Goal: Information Seeking & Learning: Check status

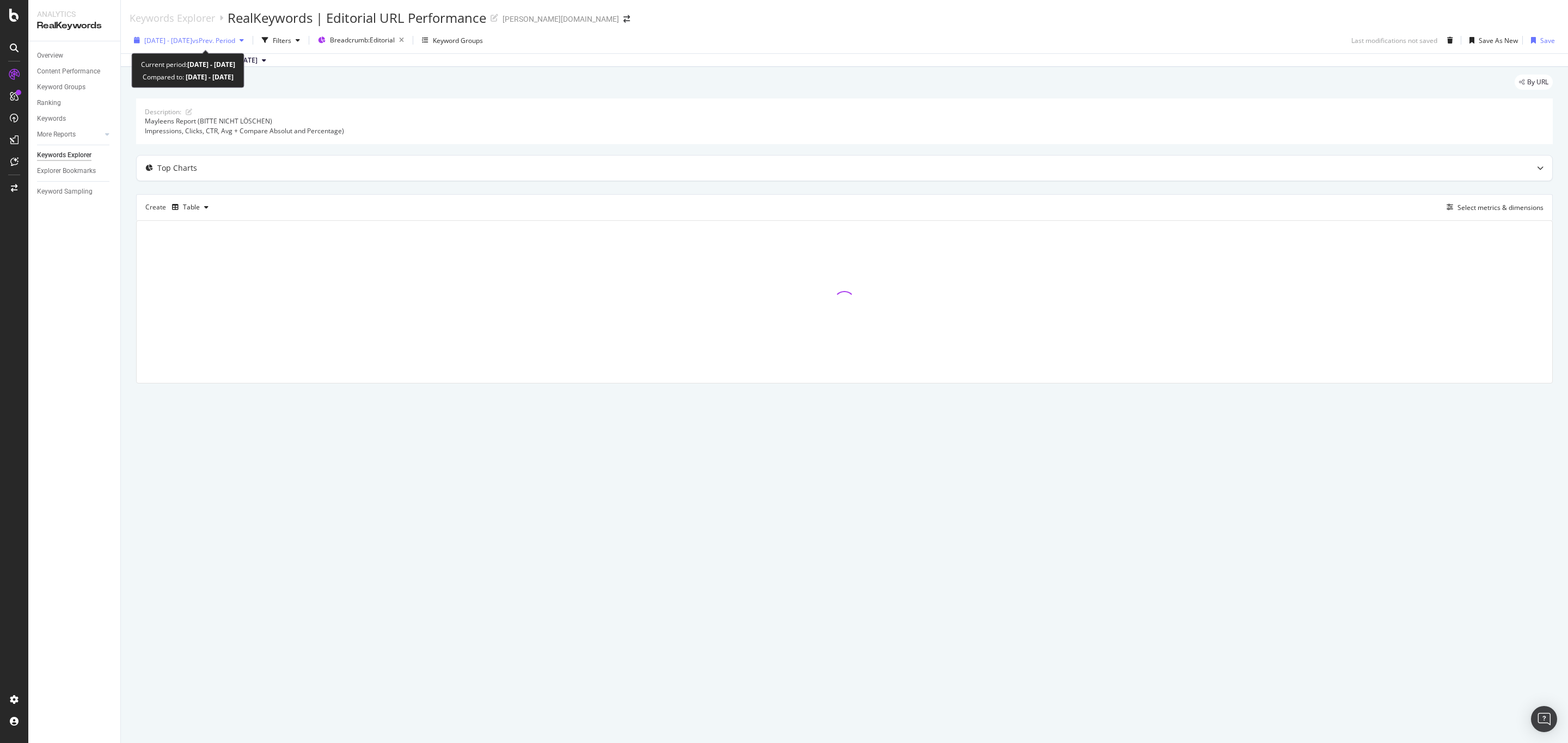
click at [192, 42] on span "[DATE] - [DATE]" at bounding box center [168, 41] width 48 height 9
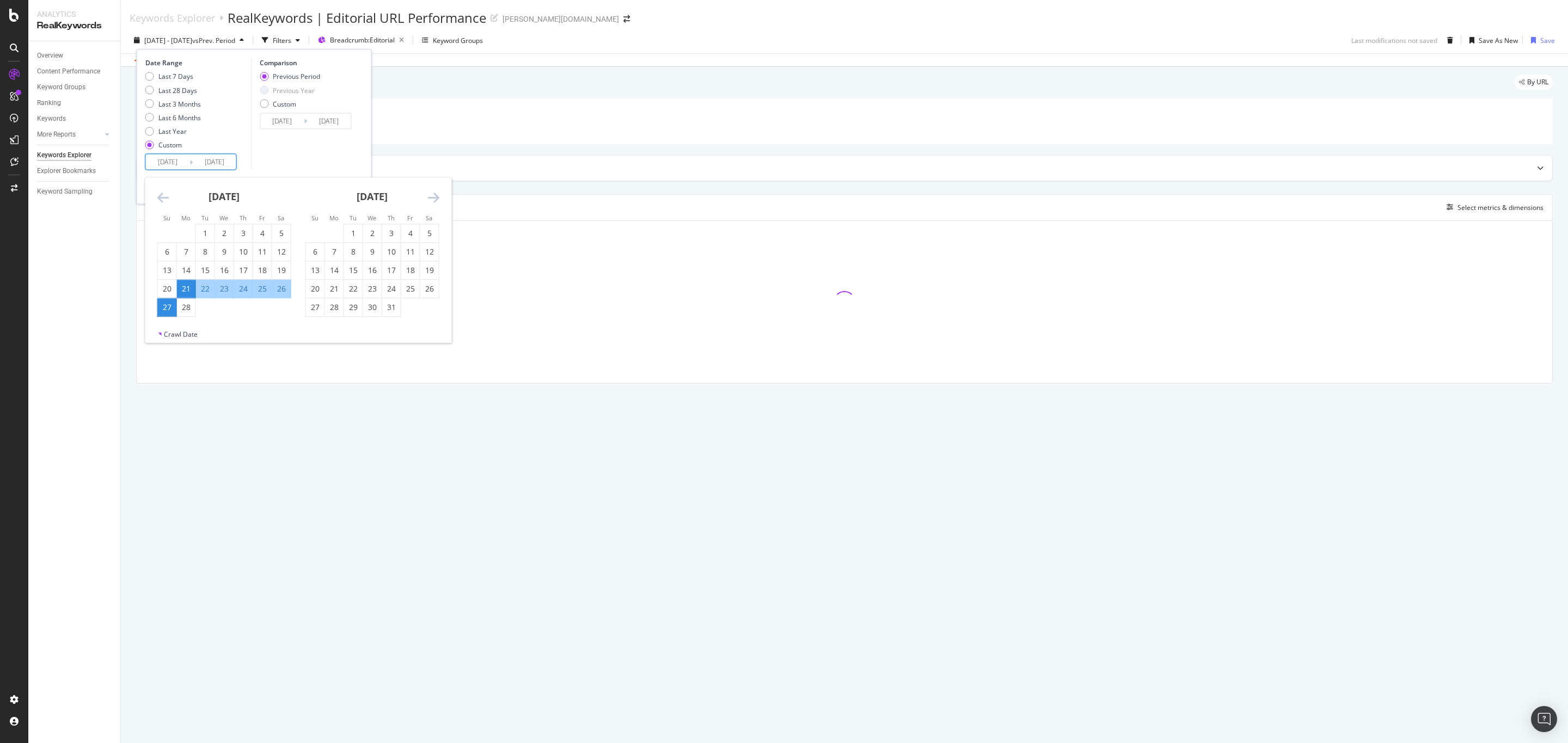
click at [165, 164] on input "[DATE]" at bounding box center [167, 161] width 43 height 15
click at [433, 196] on icon "Move forward to switch to the next month." at bounding box center [433, 197] width 11 height 13
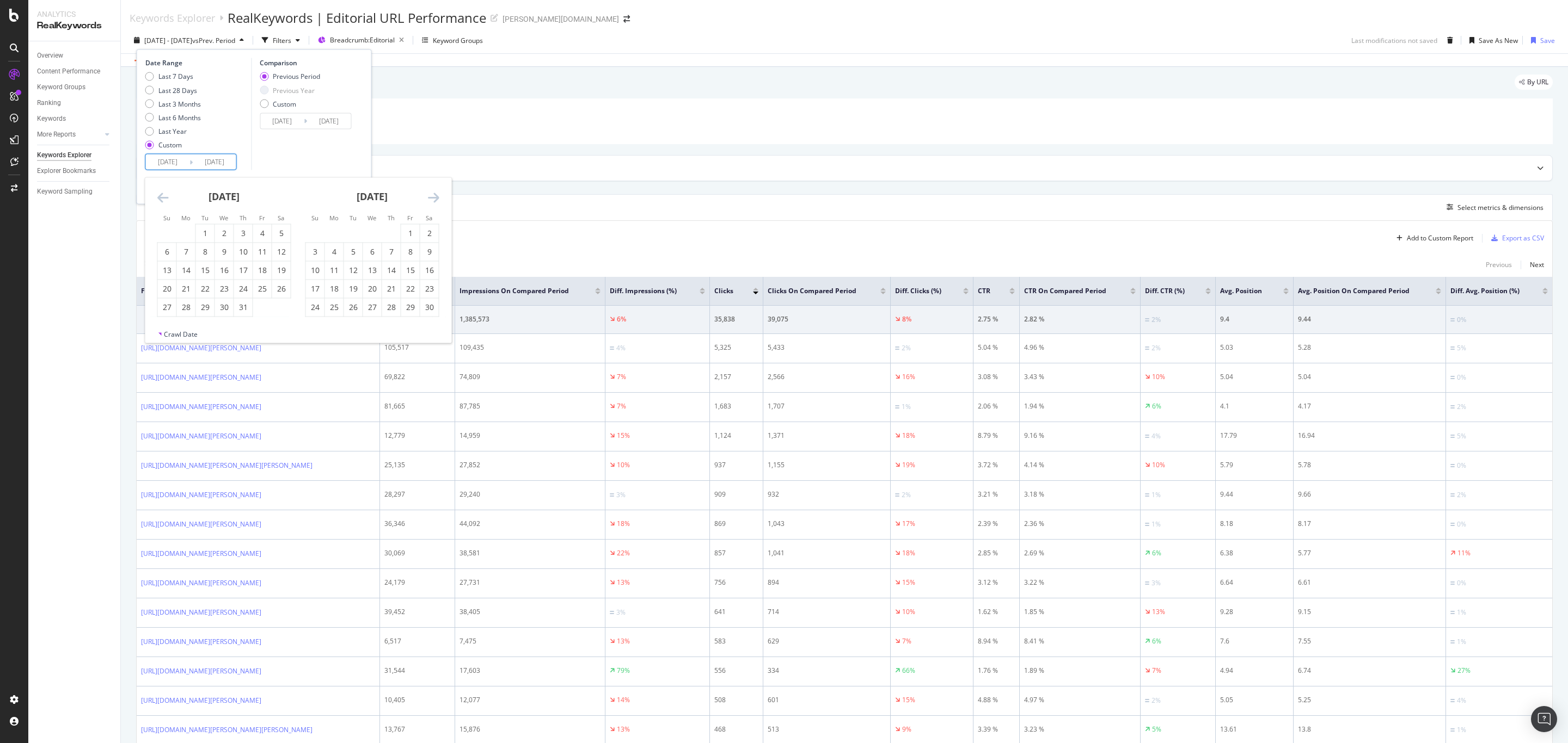
click at [433, 196] on icon "Move forward to switch to the next month." at bounding box center [433, 197] width 11 height 13
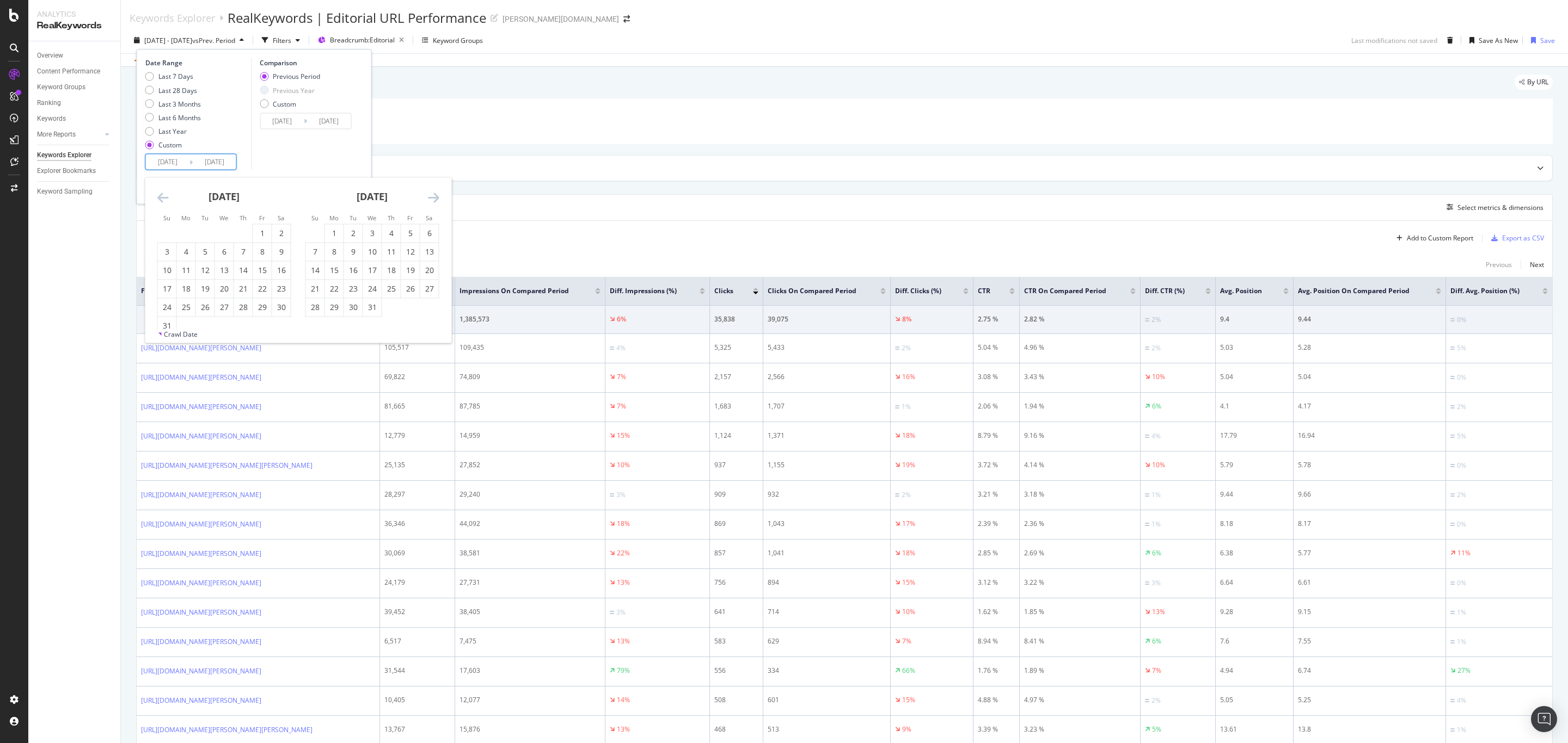
click at [433, 196] on icon "Move forward to switch to the next month." at bounding box center [433, 197] width 11 height 13
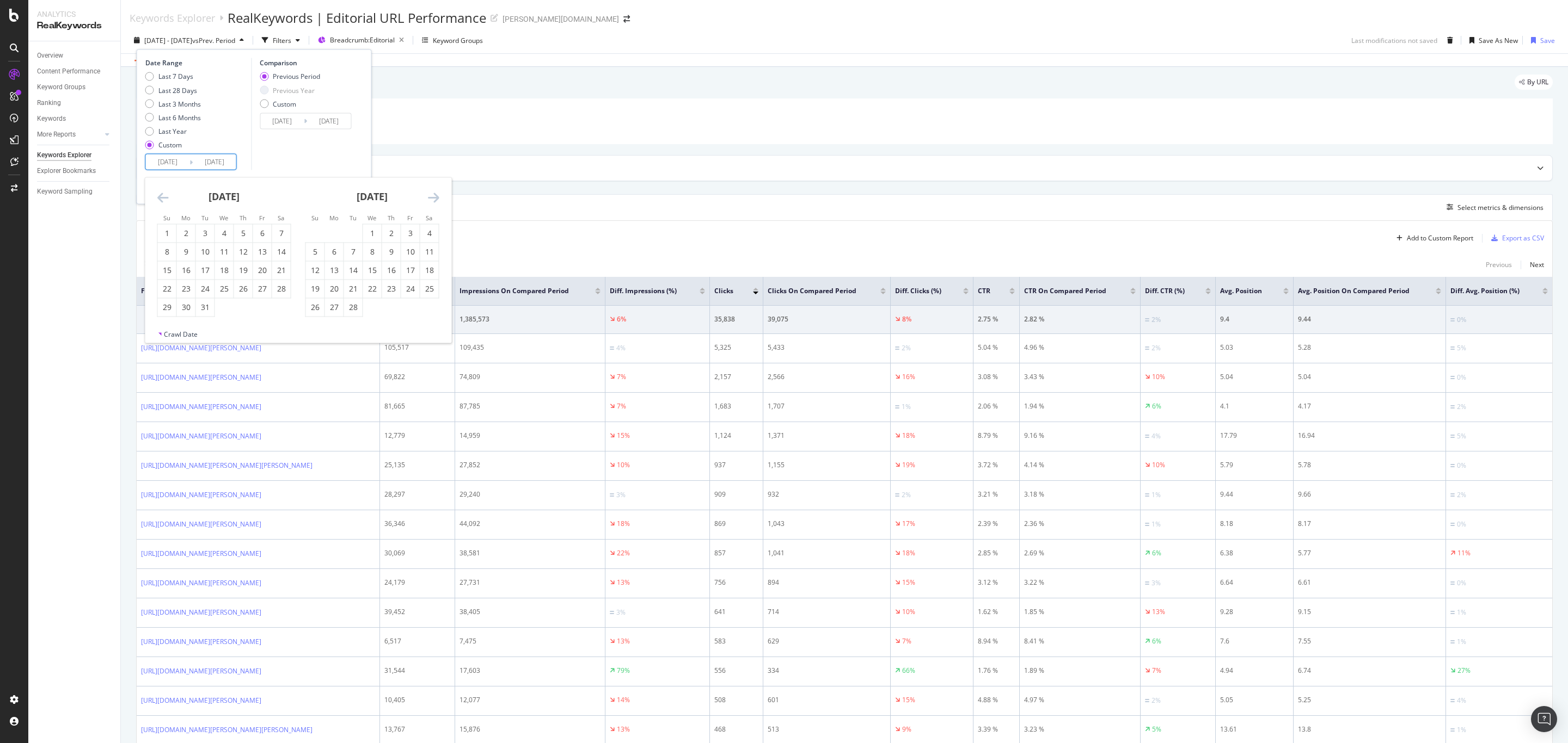
click at [433, 196] on icon "Move forward to switch to the next month." at bounding box center [433, 197] width 11 height 13
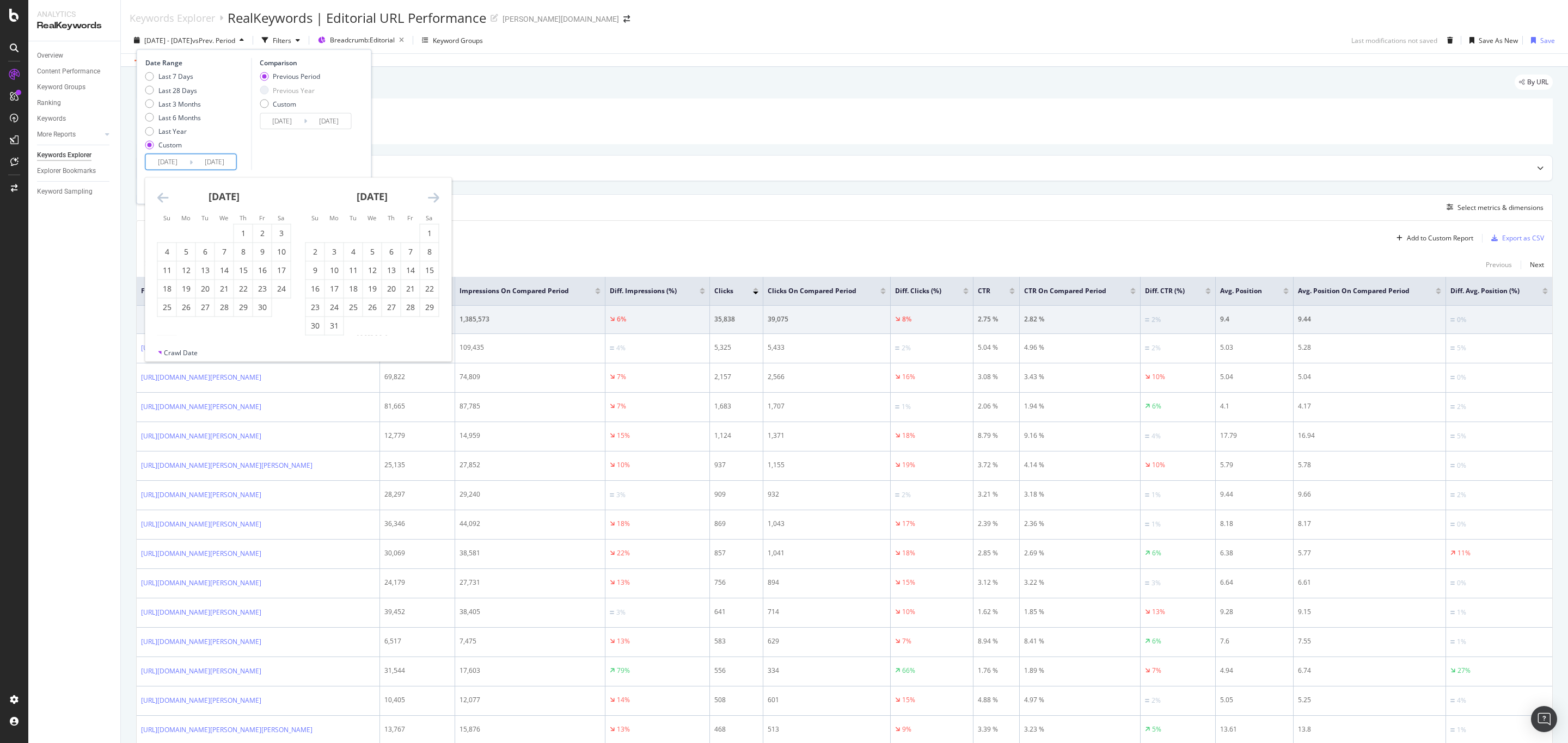
click at [433, 196] on icon "Move forward to switch to the next month." at bounding box center [433, 197] width 11 height 13
click at [433, 199] on icon "Move forward to switch to the next month." at bounding box center [433, 197] width 11 height 13
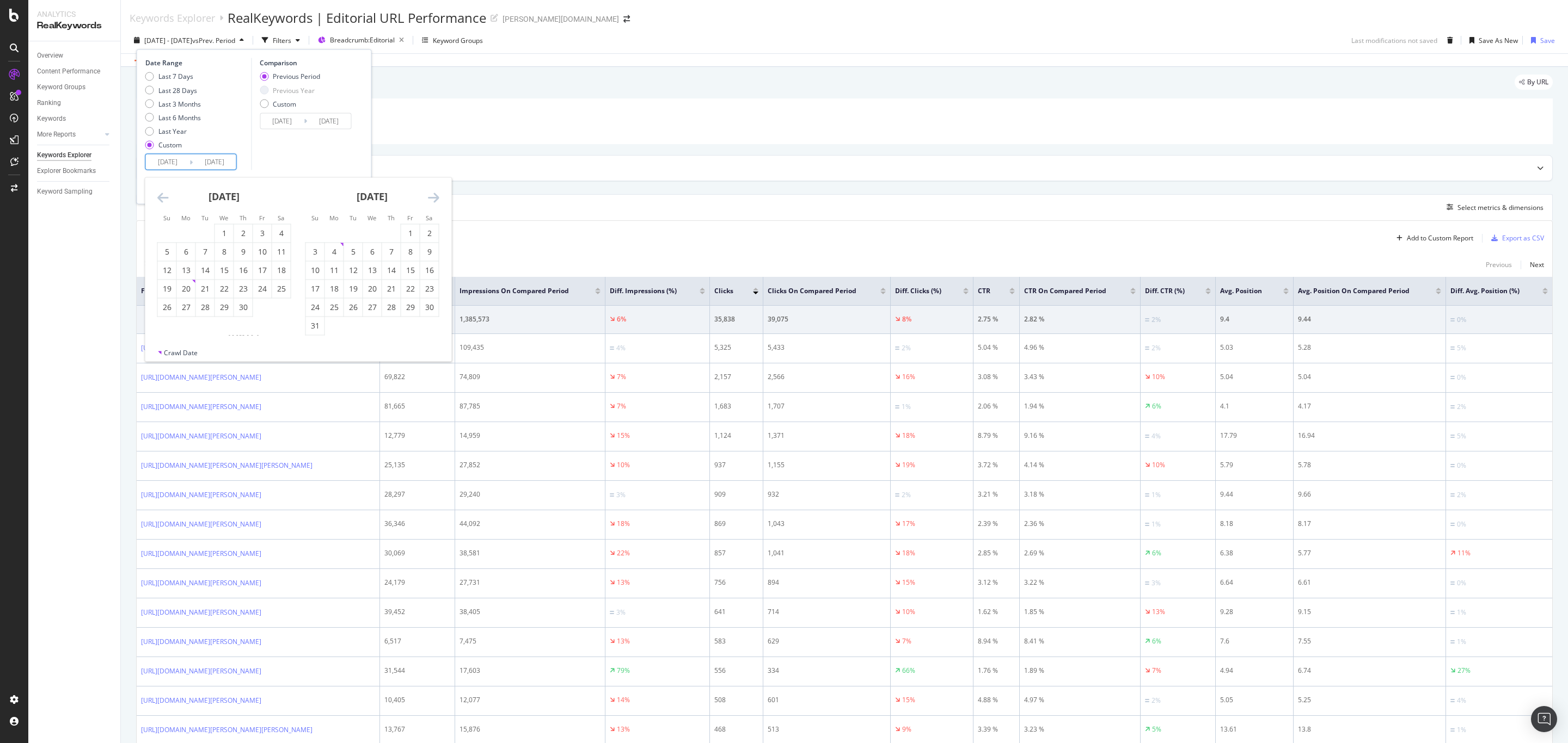
click at [433, 199] on icon "Move forward to switch to the next month." at bounding box center [433, 197] width 11 height 13
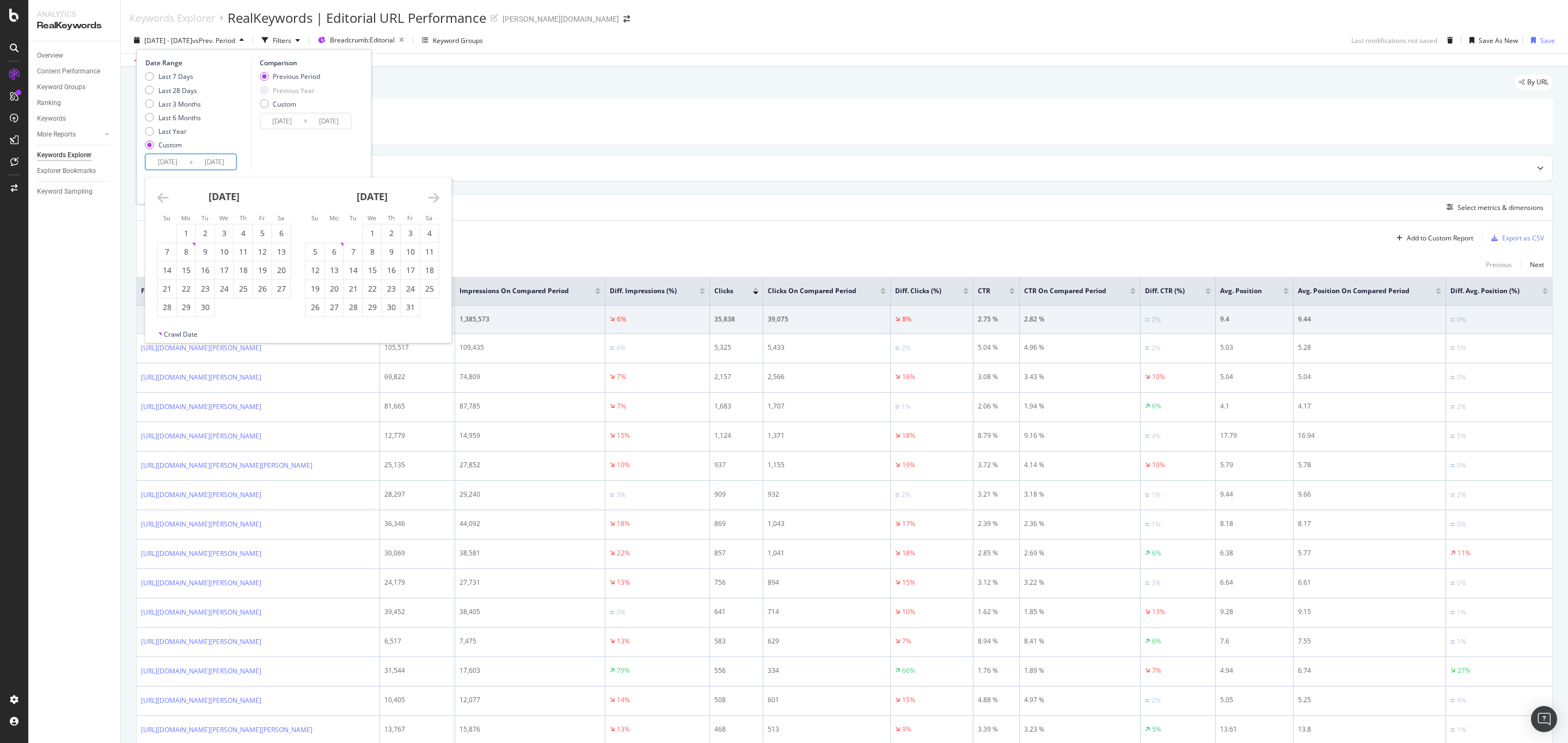
click at [433, 199] on icon "Move forward to switch to the next month." at bounding box center [433, 197] width 11 height 13
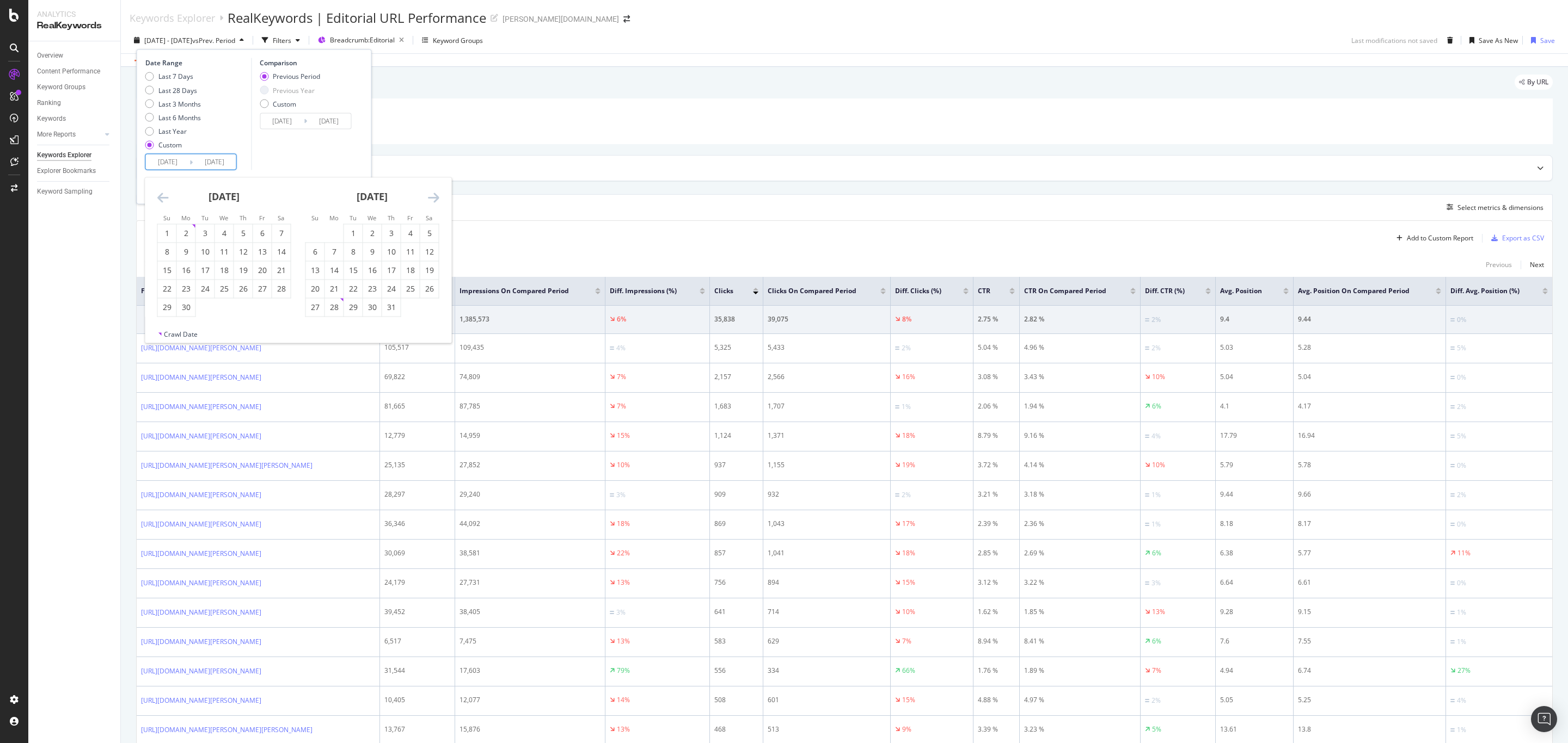
click at [433, 199] on icon "Move forward to switch to the next month." at bounding box center [433, 197] width 11 height 13
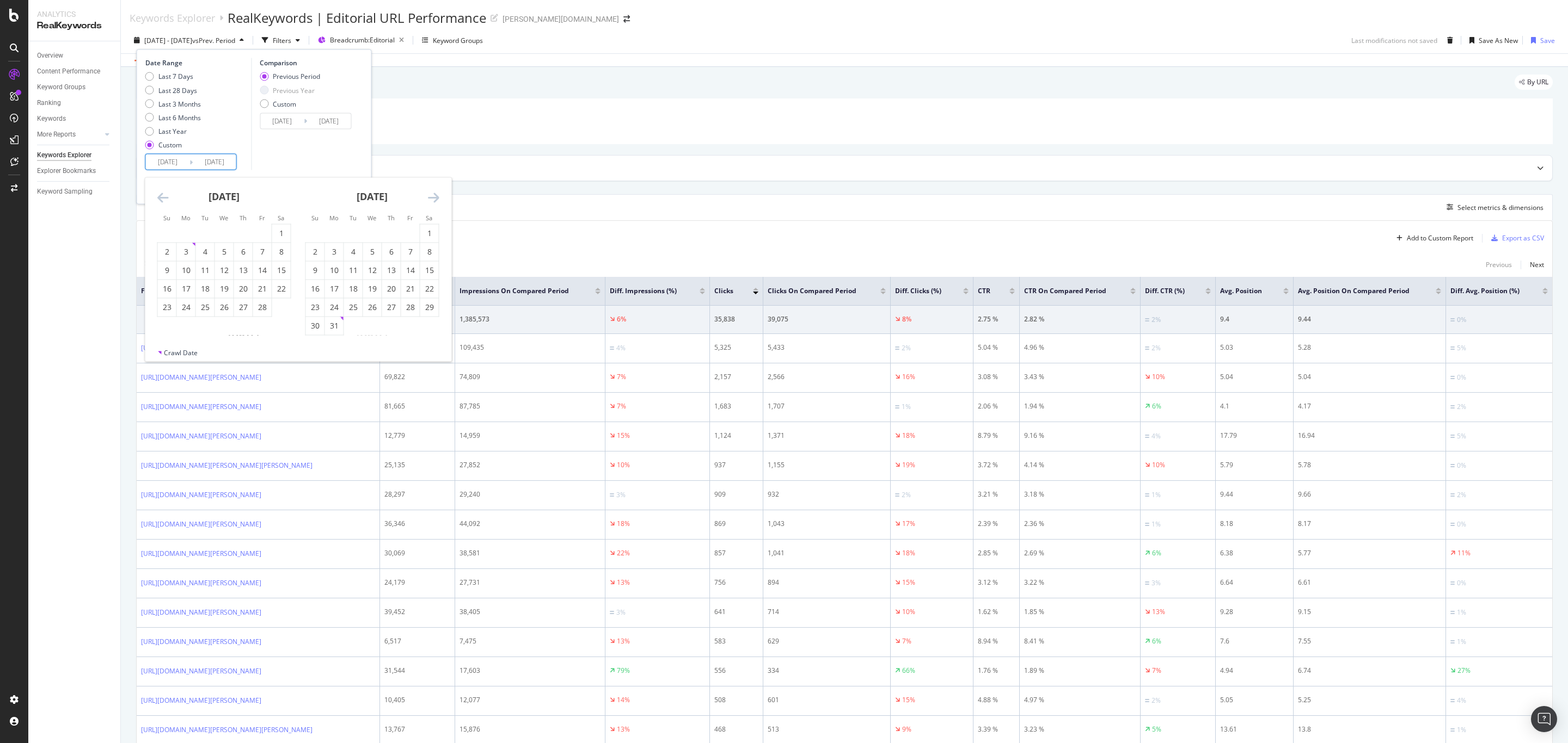
click at [433, 199] on icon "Move forward to switch to the next month." at bounding box center [433, 197] width 11 height 13
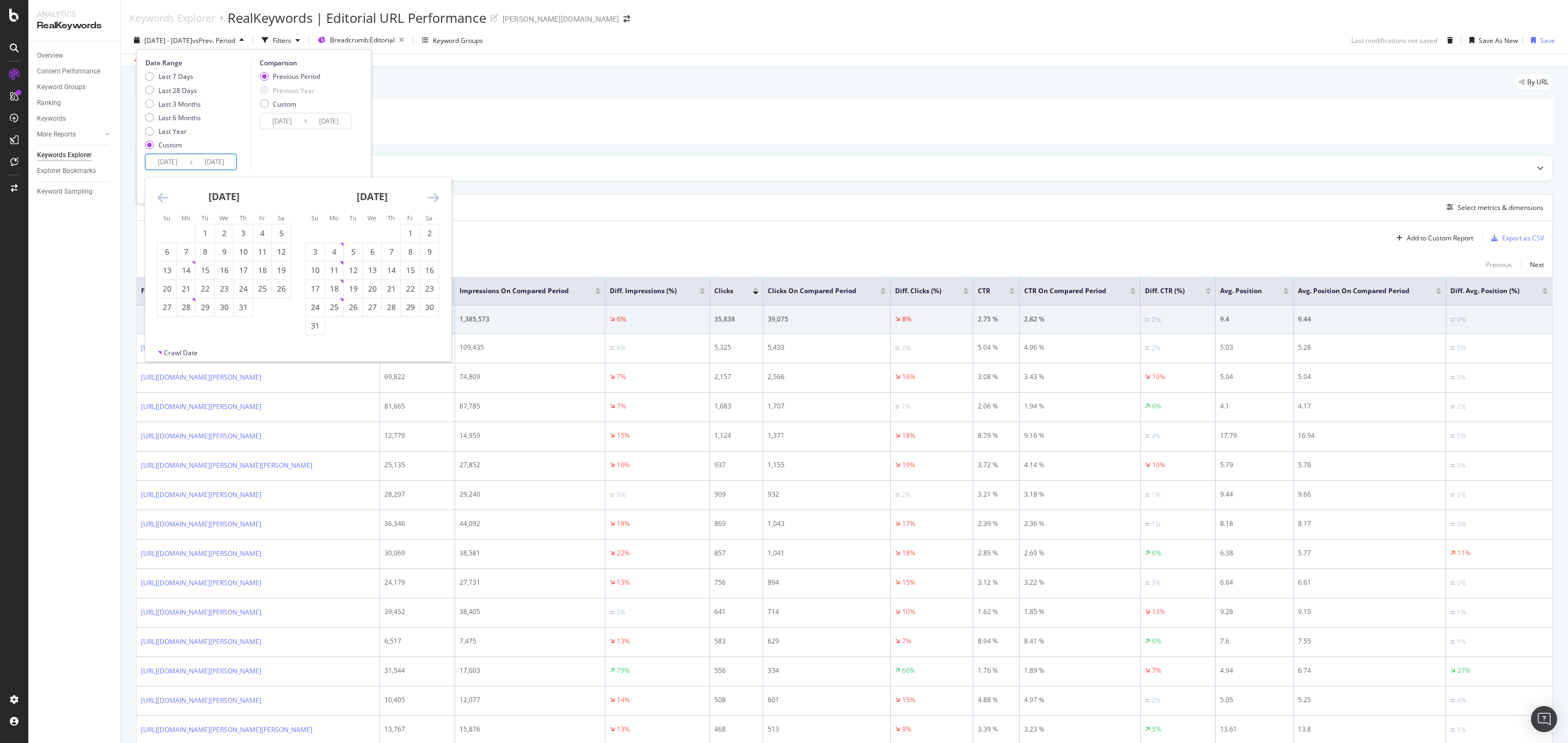
click at [433, 199] on icon "Move forward to switch to the next month." at bounding box center [433, 197] width 11 height 13
click at [330, 230] on div "1" at bounding box center [334, 233] width 19 height 11
type input "[DATE]"
click at [335, 307] on div "29" at bounding box center [334, 307] width 19 height 11
type input "[DATE]"
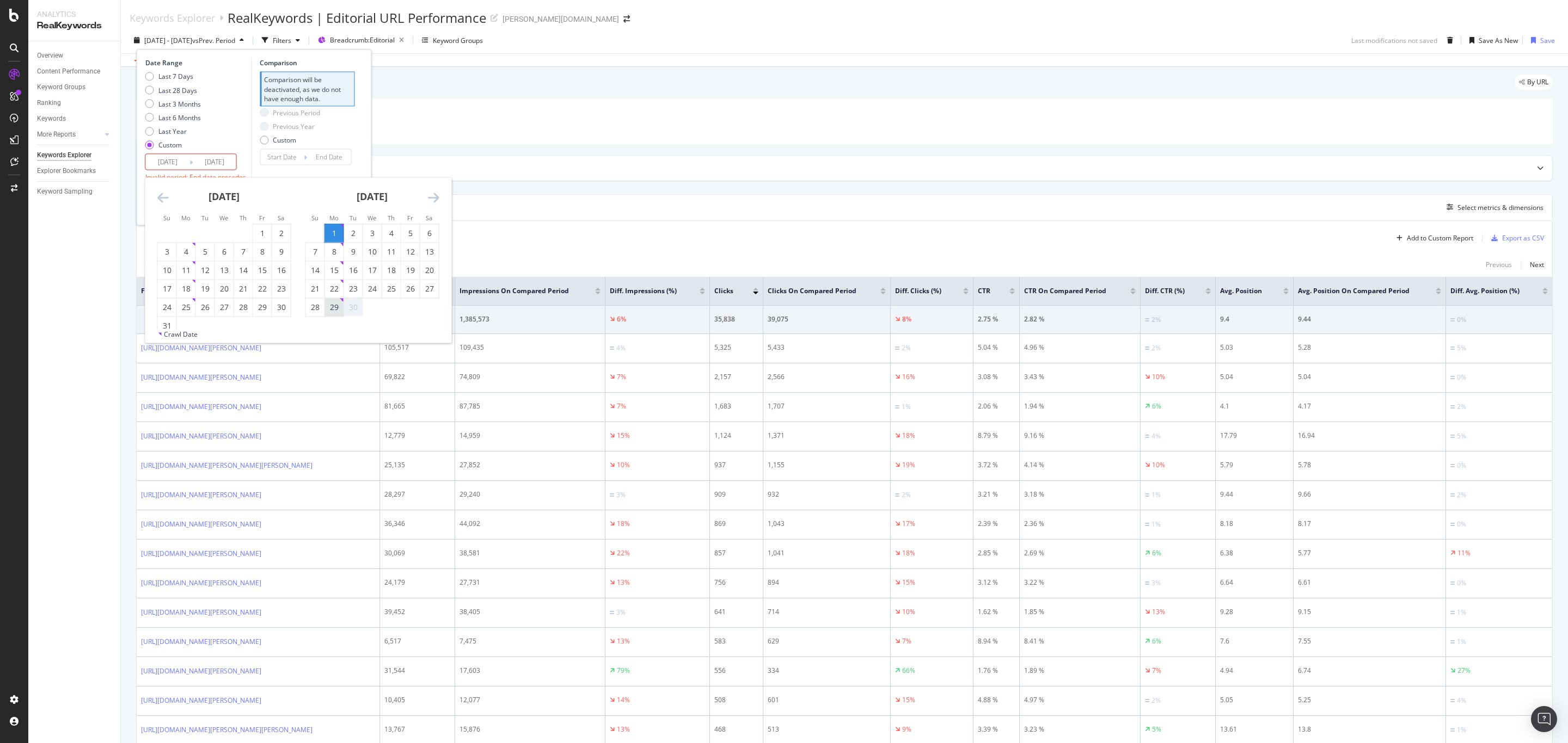
type input "[DATE]"
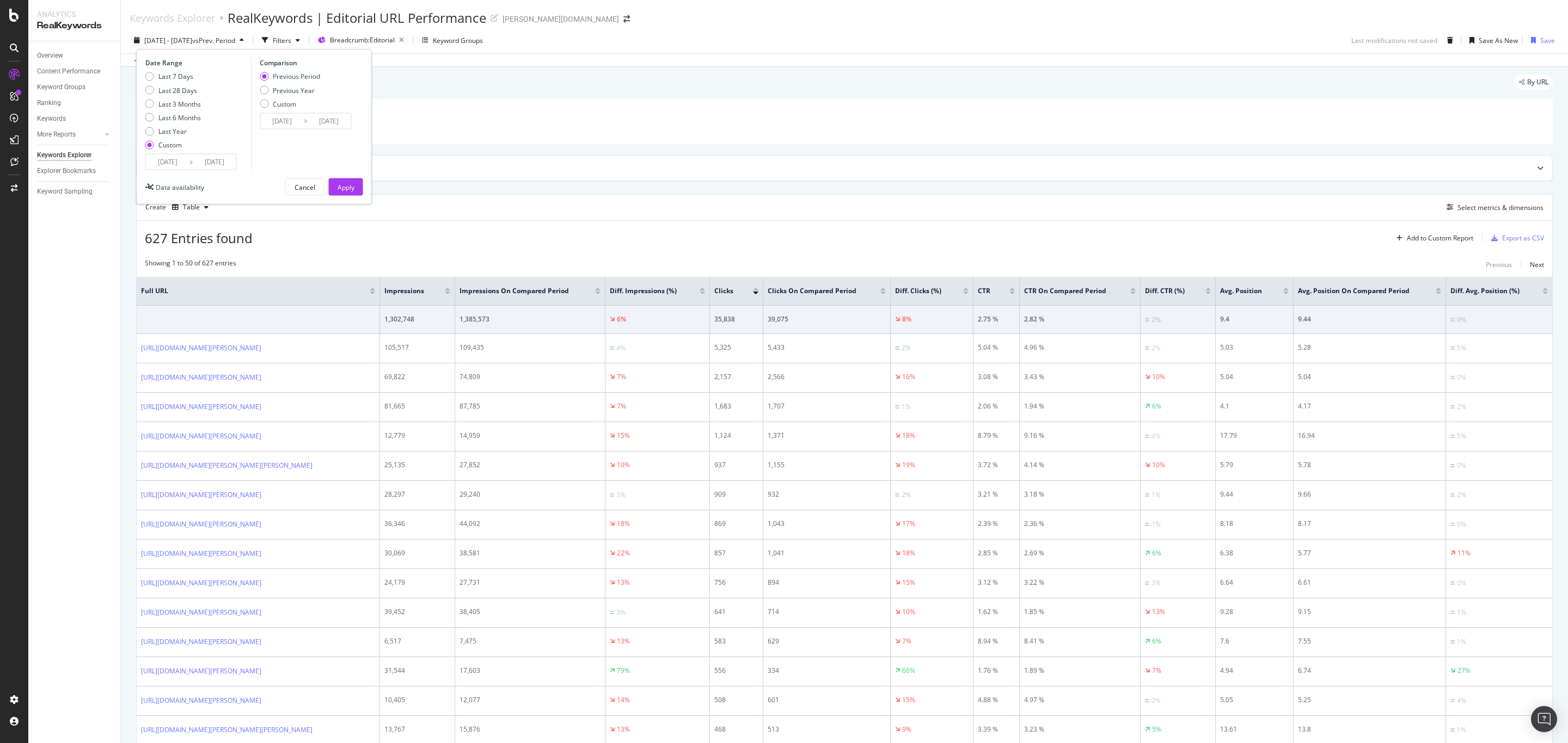
click at [299, 82] on div "Previous Period Previous Year Custom" at bounding box center [290, 92] width 60 height 41
click at [298, 86] on div "Previous Year" at bounding box center [293, 90] width 41 height 9
type input "[DATE]"
click at [348, 188] on div "Apply" at bounding box center [345, 187] width 17 height 9
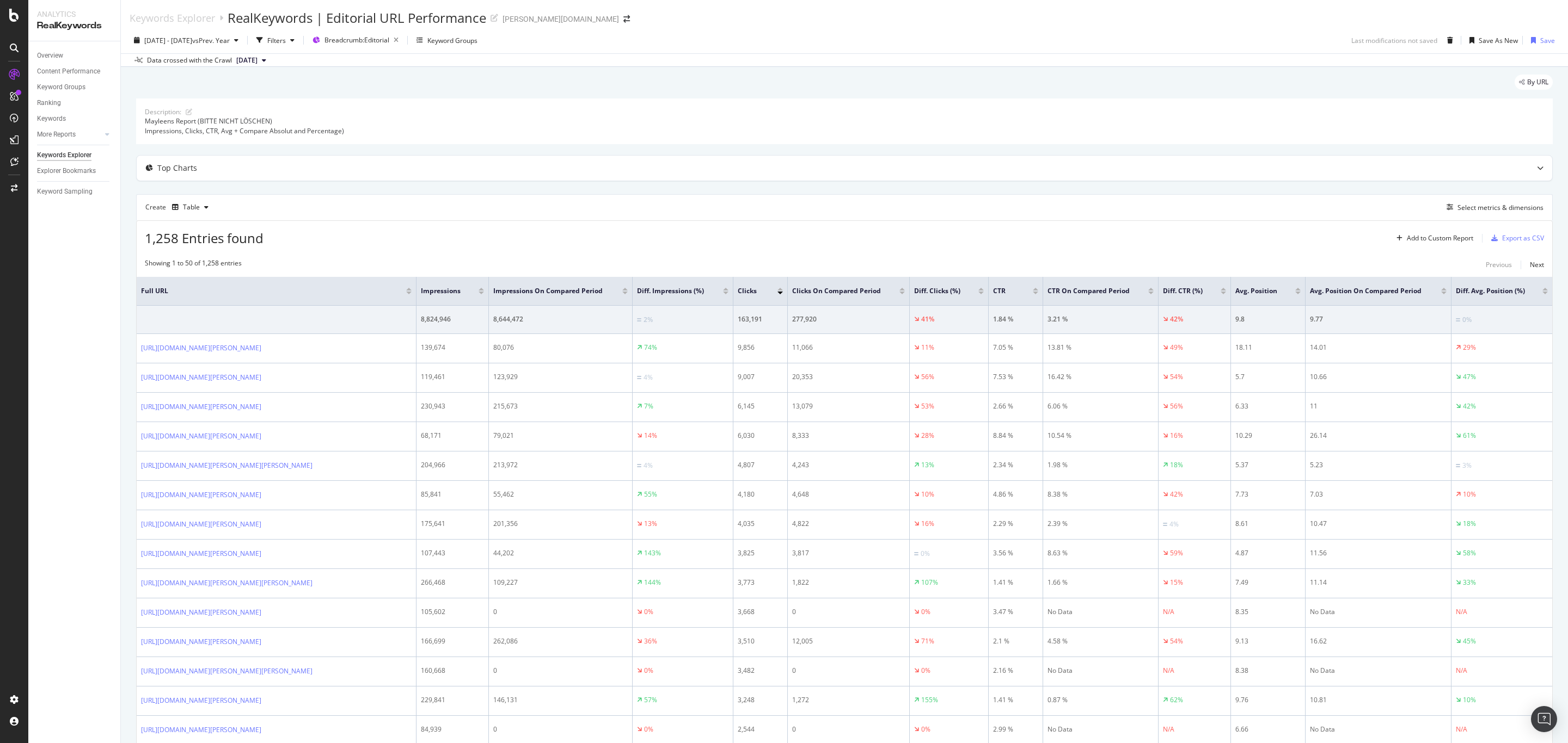
click at [54, 495] on div "Overview Content Performance Keyword Groups Ranking Keywords More Reports Count…" at bounding box center [74, 393] width 92 height 702
click at [781, 295] on div at bounding box center [780, 293] width 5 height 3
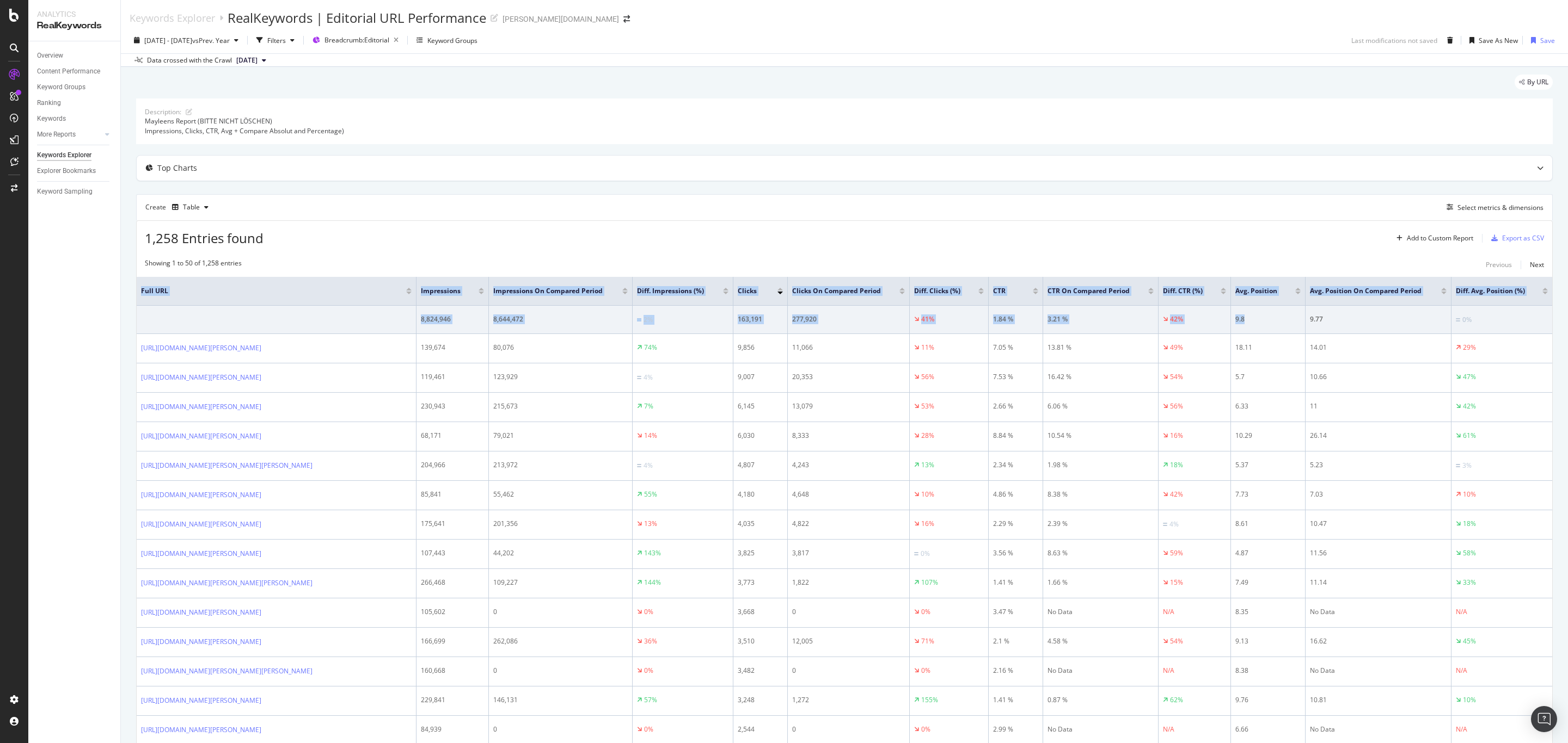
drag, startPoint x: 1278, startPoint y: 322, endPoint x: 1549, endPoint y: 313, distance: 271.1
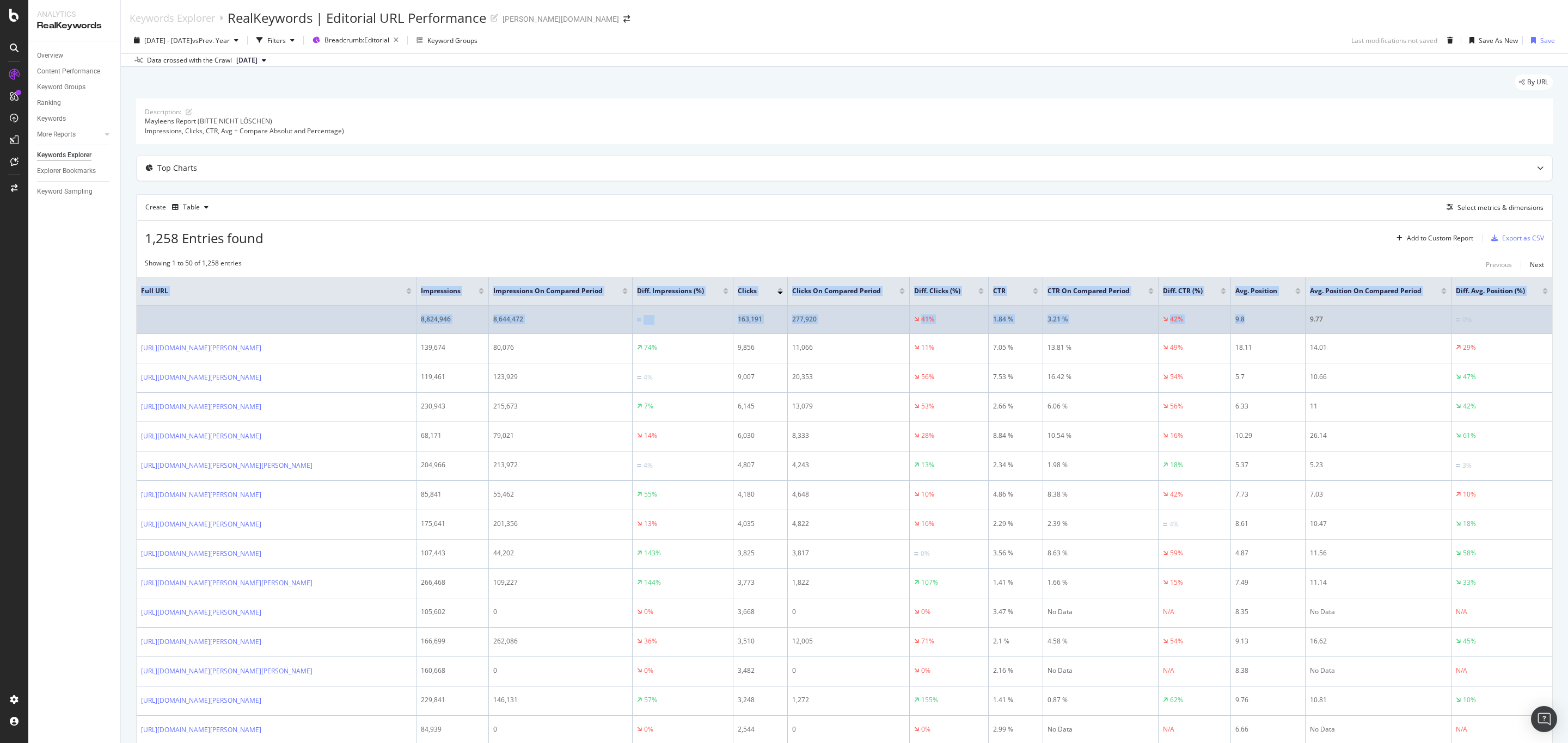
click at [1516, 321] on div "0%" at bounding box center [1502, 319] width 92 height 11
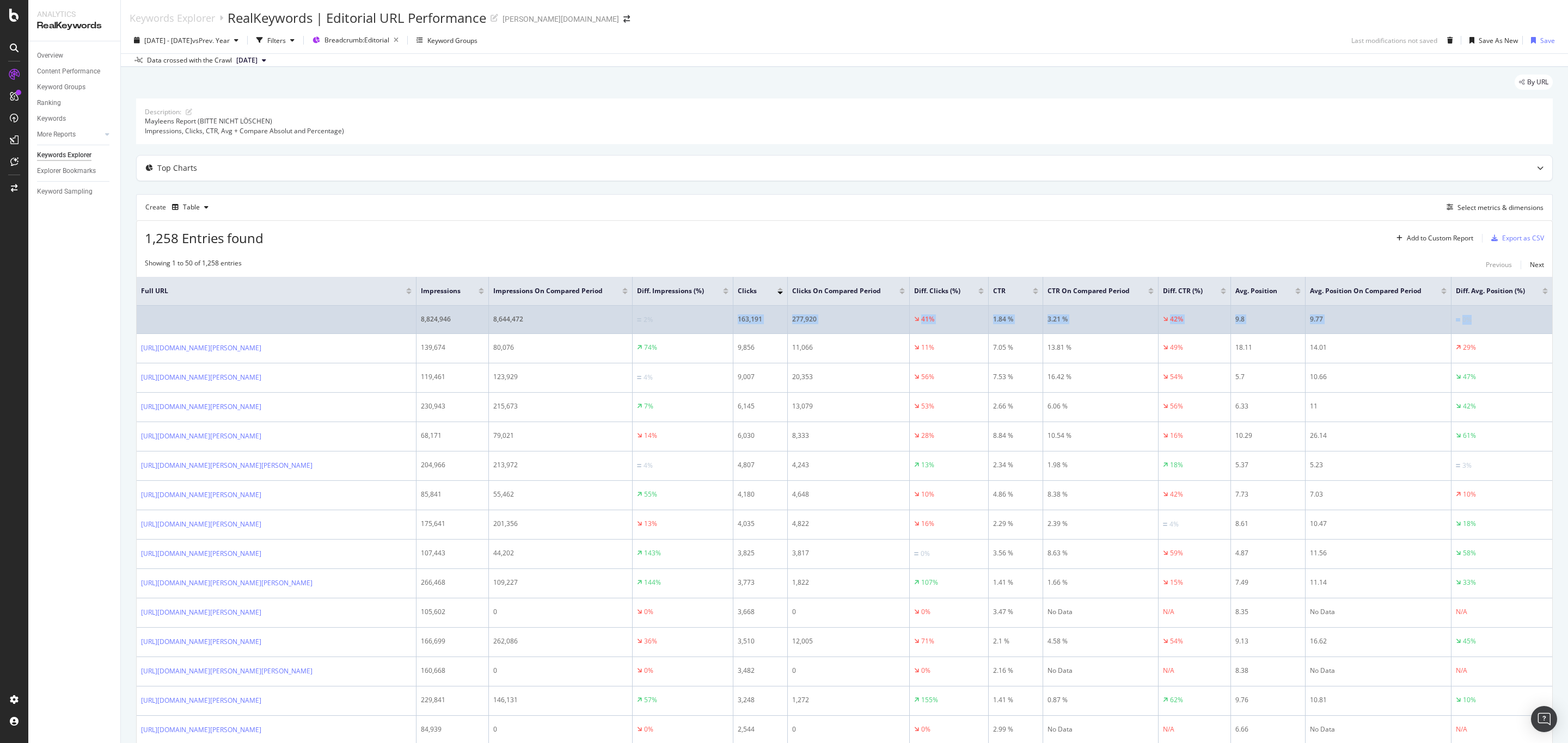
drag, startPoint x: 1501, startPoint y: 323, endPoint x: 642, endPoint y: 326, distance: 859.0
click at [642, 326] on tr "8,824,946 8,644,472 2% 163,191 277,920 41% 1.84 % 3.21 % 42% 9.8 9.77 0%" at bounding box center [844, 320] width 1415 height 28
